Goal: Task Accomplishment & Management: Use online tool/utility

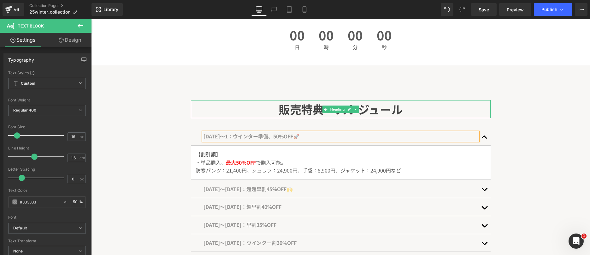
copy span "[DATE]〜1：ウインター準備、50%OFF🚀"
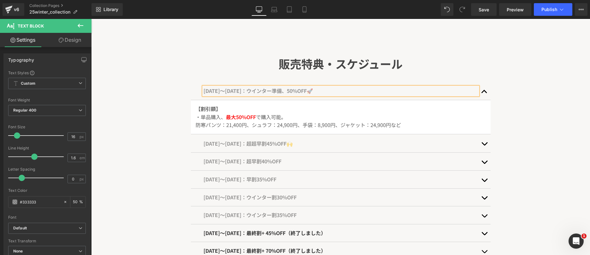
click at [170, 86] on div "販売特典・スケジュール Heading [DATE]〜[DATE]：ウインター準備、50%OFF🚀 Text Block 【割引額】 ・単品購入、 最大50%…" at bounding box center [340, 159] width 499 height 260
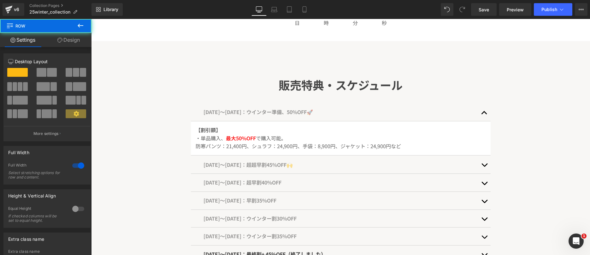
scroll to position [260, 0]
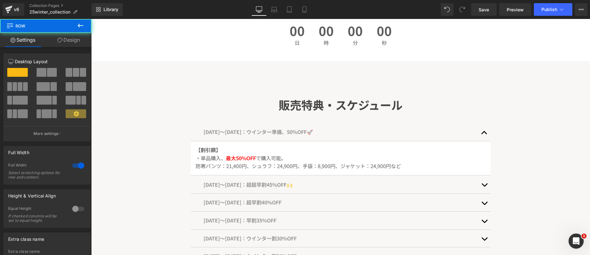
click at [174, 81] on div "販売特典・スケジュール Heading [DATE]〜[DATE]：ウインター準備、50%OFF🚀 Text Block 【割引額】 ・単品購入、 最大50%…" at bounding box center [340, 200] width 499 height 260
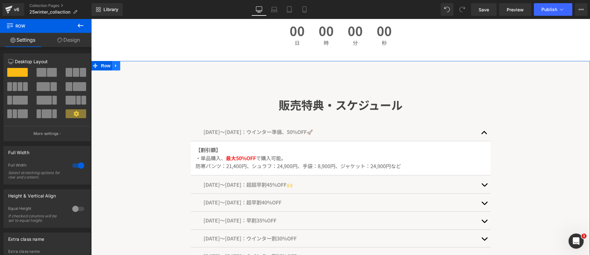
click at [118, 68] on link at bounding box center [116, 65] width 8 height 9
click at [118, 67] on icon at bounding box center [116, 65] width 4 height 4
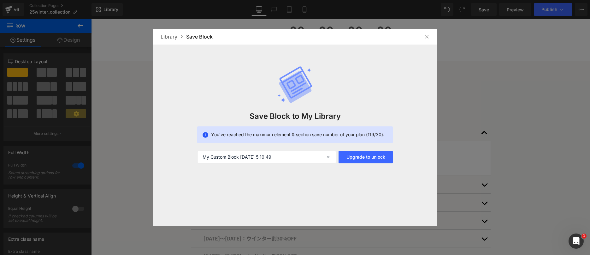
click at [314, 135] on span "You’ve reached the maximum element & section save number of your plan (119/30)." at bounding box center [297, 134] width 173 height 6
click at [310, 138] on div at bounding box center [310, 138] width 0 height 0
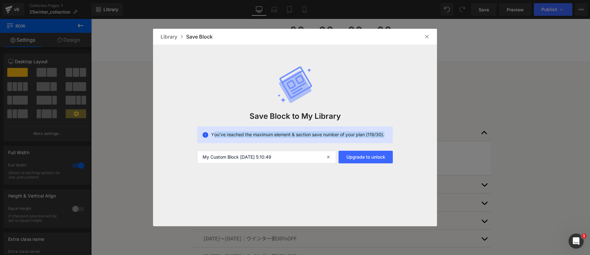
click at [426, 34] on img at bounding box center [427, 36] width 5 height 5
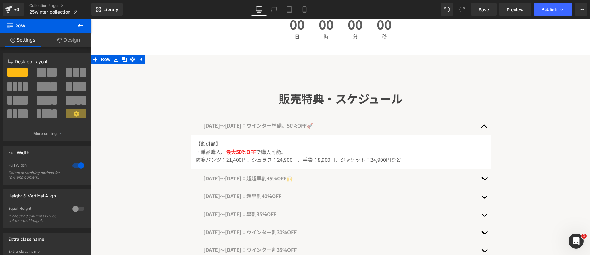
scroll to position [264, 0]
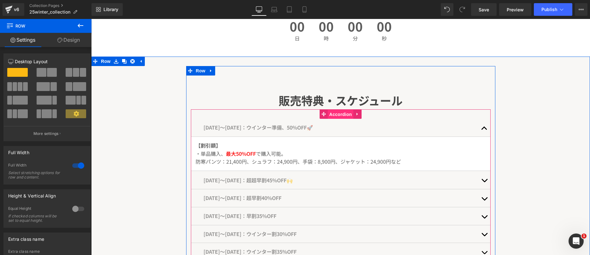
click at [341, 112] on span "Accordion" at bounding box center [341, 114] width 26 height 9
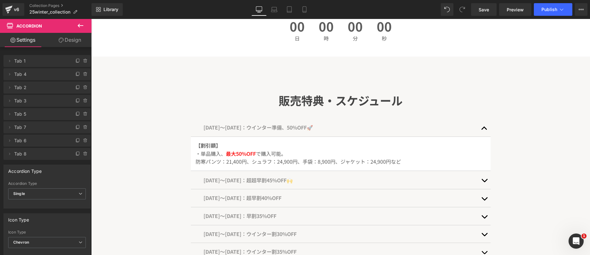
click at [94, 17] on div "Library Desktop Desktop Laptop Tablet Mobile Save Preview Publish Scheduled Vie…" at bounding box center [341, 9] width 499 height 19
click at [110, 9] on span "Library" at bounding box center [111, 10] width 15 height 6
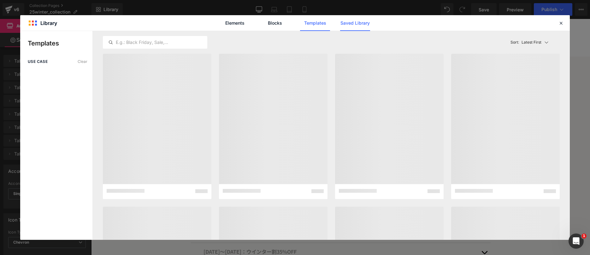
click at [341, 22] on link "Saved Library" at bounding box center [355, 23] width 30 height 16
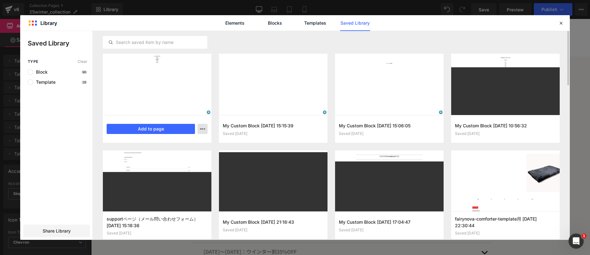
click at [200, 128] on icon "button" at bounding box center [202, 128] width 5 height 5
click at [230, 147] on div at bounding box center [295, 135] width 550 height 209
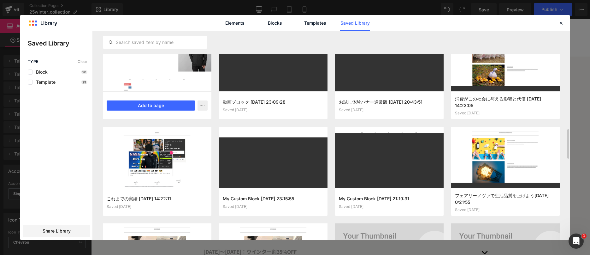
scroll to position [698, 0]
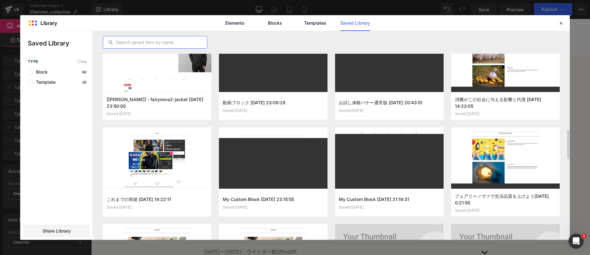
click at [164, 44] on input "text" at bounding box center [155, 43] width 104 height 8
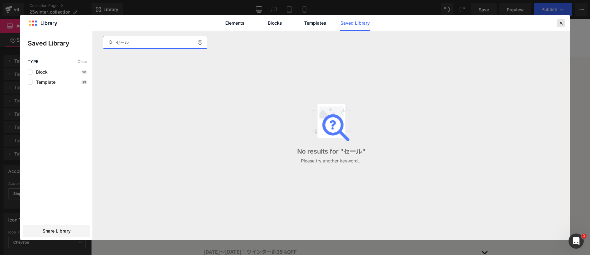
type input "セール"
click at [561, 25] on icon at bounding box center [561, 23] width 6 height 6
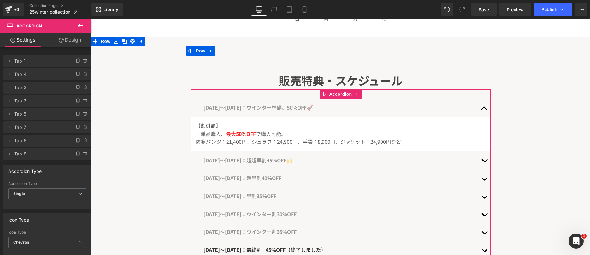
scroll to position [293, 0]
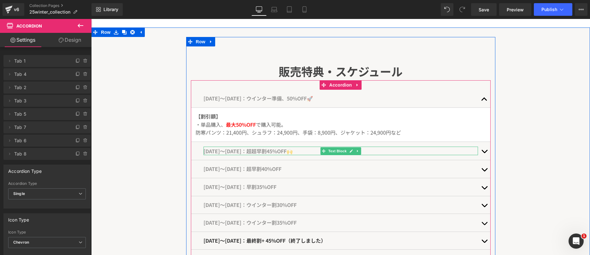
click at [241, 152] on span "[DATE]〜[DATE]：超超早割45%OFF🙌" at bounding box center [248, 151] width 89 height 8
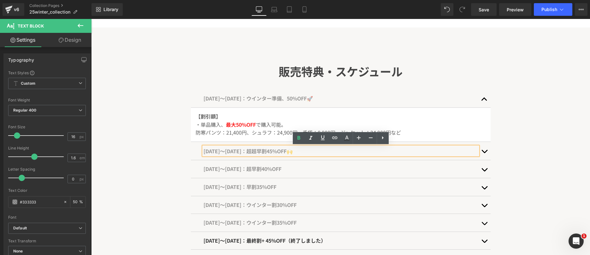
click at [238, 152] on span "[DATE]〜[DATE]：超超早割45%OFF🙌" at bounding box center [248, 151] width 89 height 8
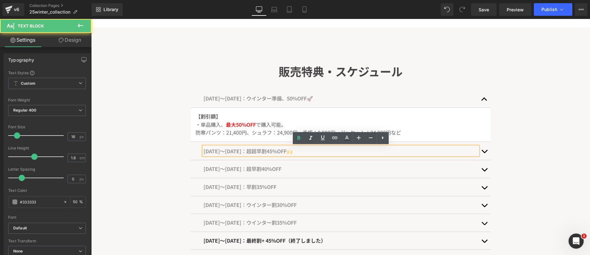
click at [238, 152] on span "[DATE]〜[DATE]：超超早割45%OFF🙌" at bounding box center [248, 151] width 89 height 8
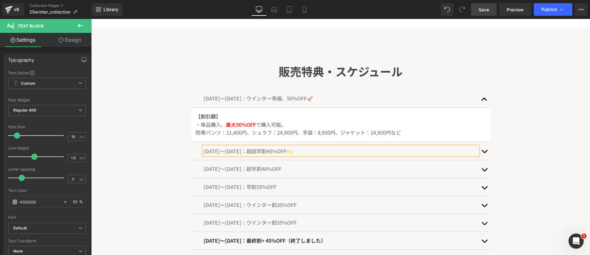
click at [483, 15] on link "Save" at bounding box center [484, 9] width 26 height 13
